Goal: Navigation & Orientation: Find specific page/section

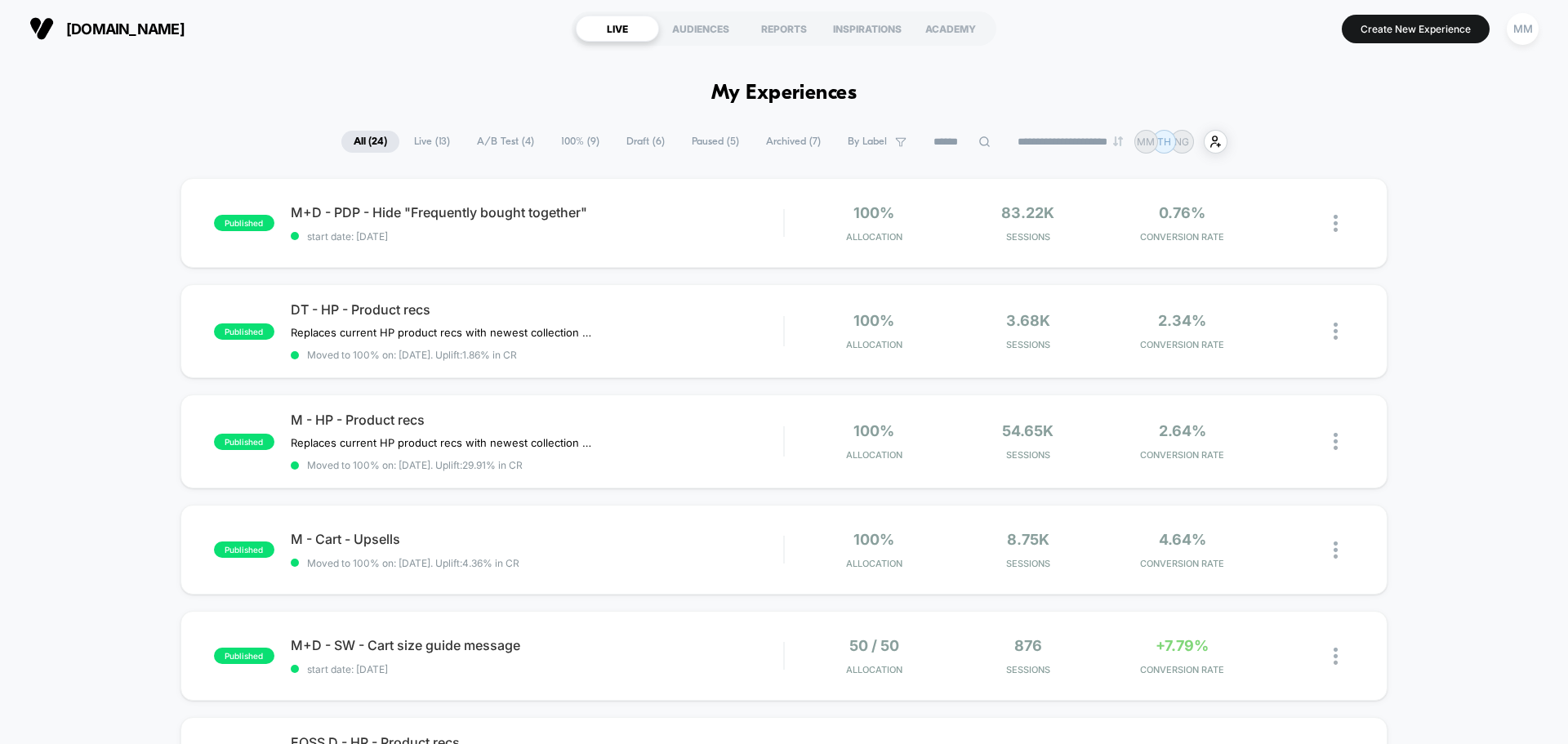
click at [516, 144] on span "A/B Test ( 4 )" at bounding box center [506, 141] width 82 height 22
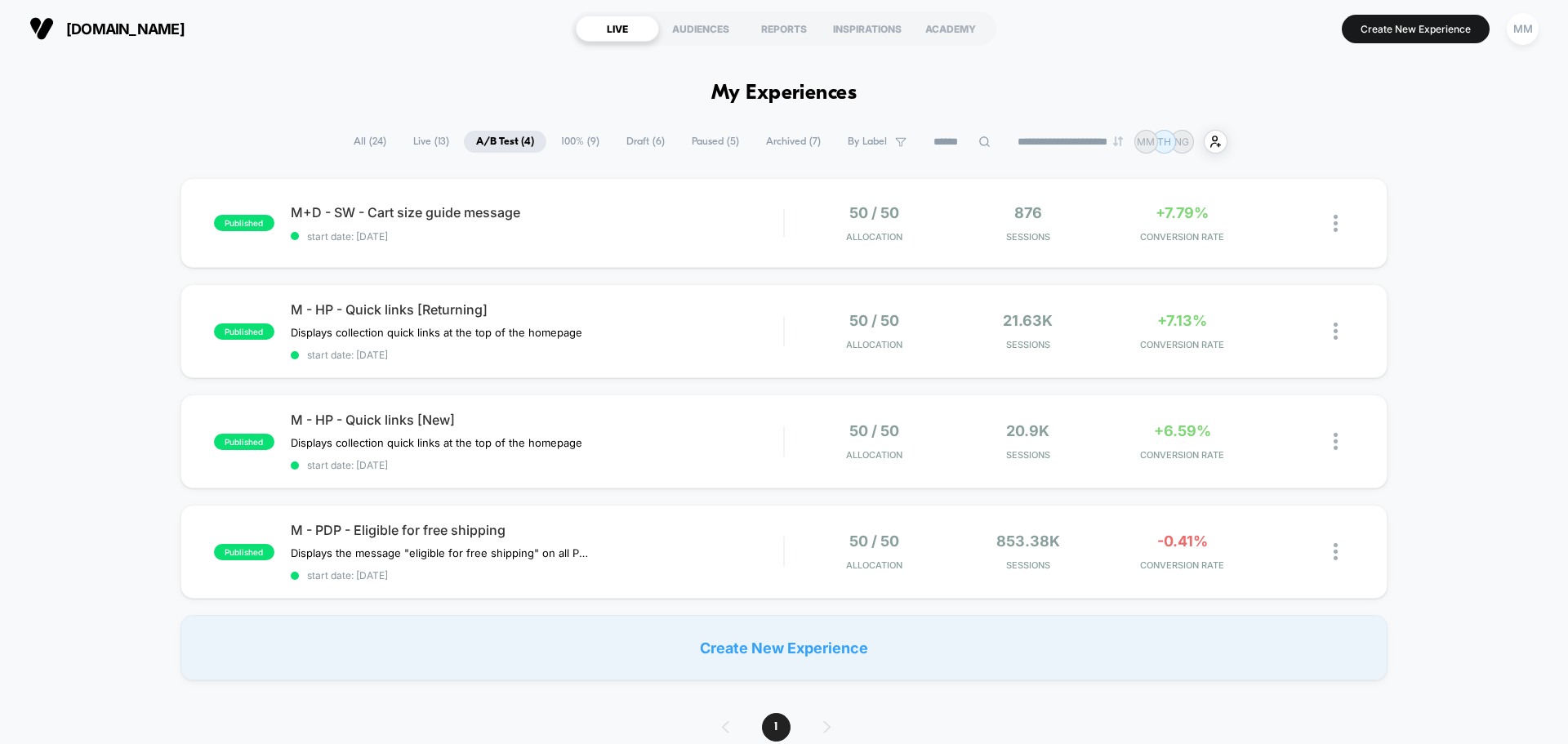
click at [585, 138] on span "100% ( 9 )" at bounding box center [580, 141] width 63 height 22
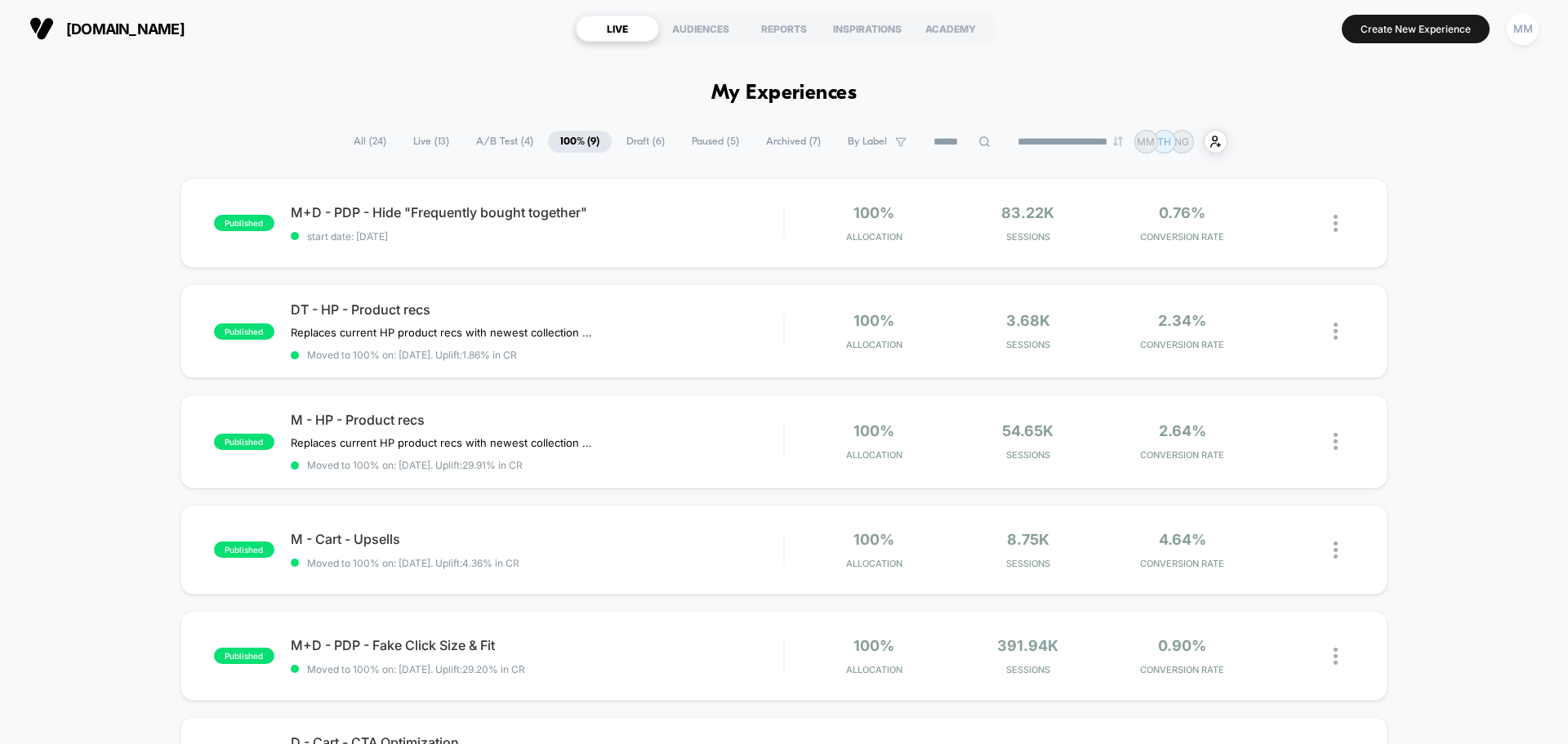
click at [495, 144] on span "A/B Test ( 4 )" at bounding box center [505, 141] width 82 height 22
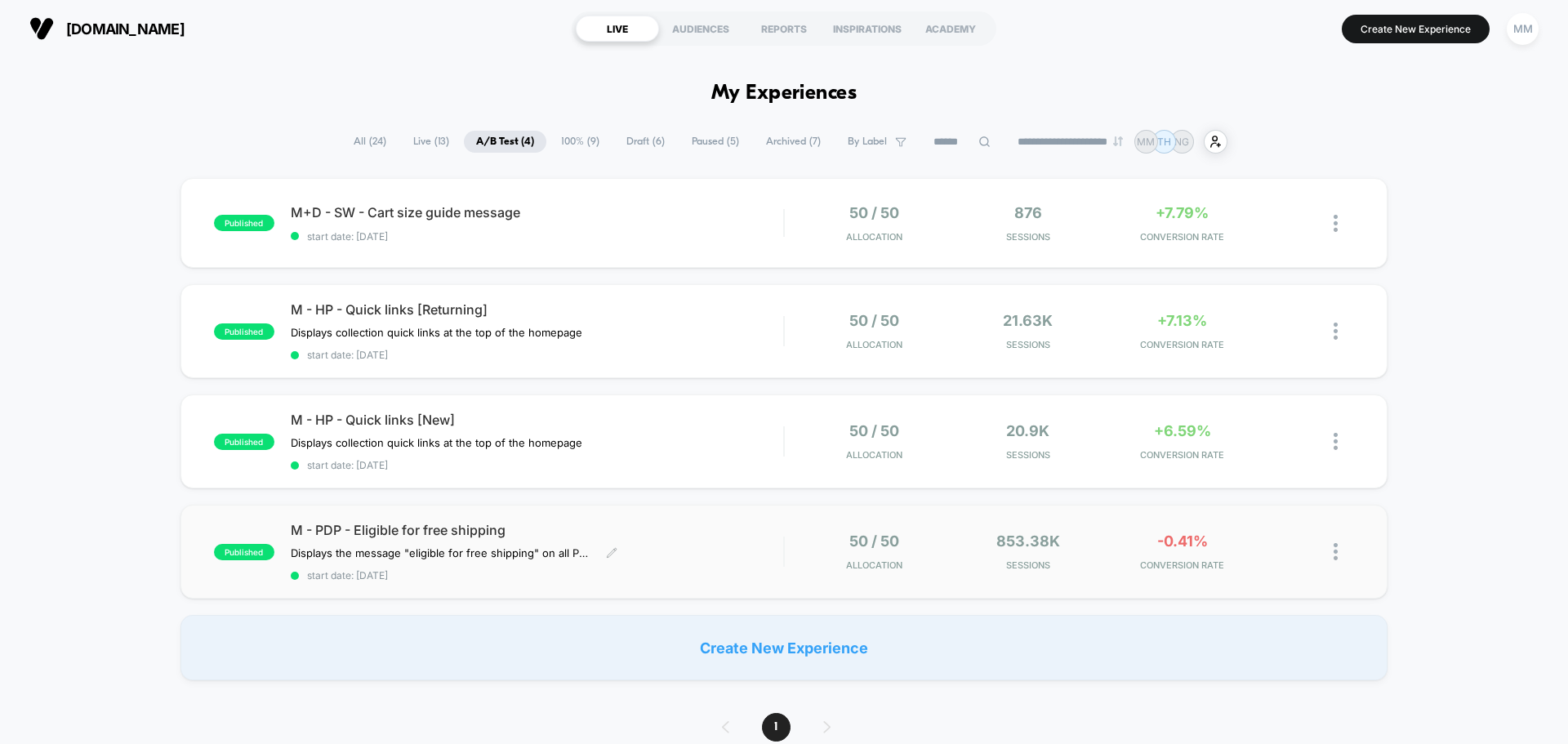
click at [466, 527] on span "M - PDP - Eligible for free shipping" at bounding box center [537, 530] width 492 height 16
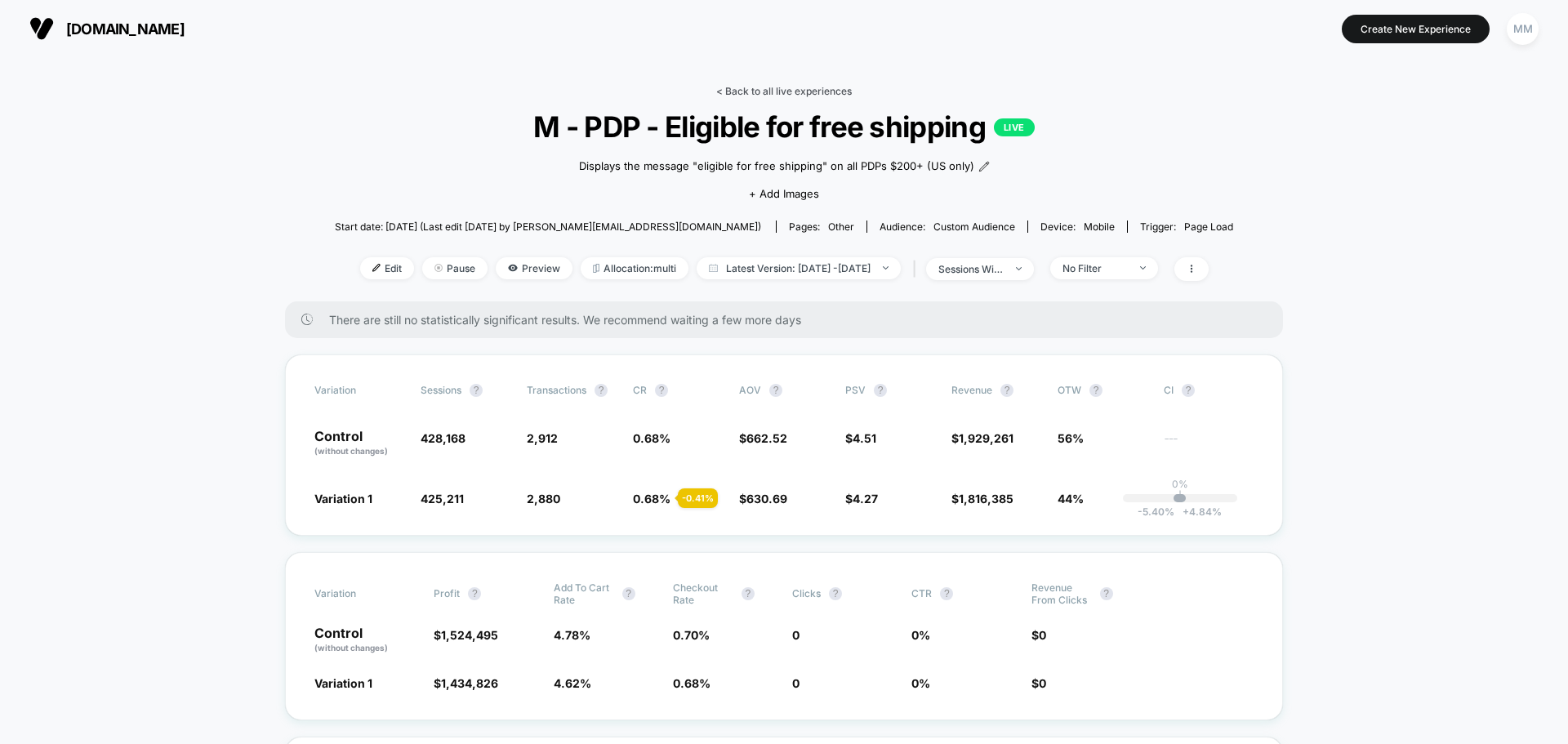
click at [753, 87] on link "< Back to all live experiences" at bounding box center [783, 91] width 135 height 12
